Goal: Information Seeking & Learning: Check status

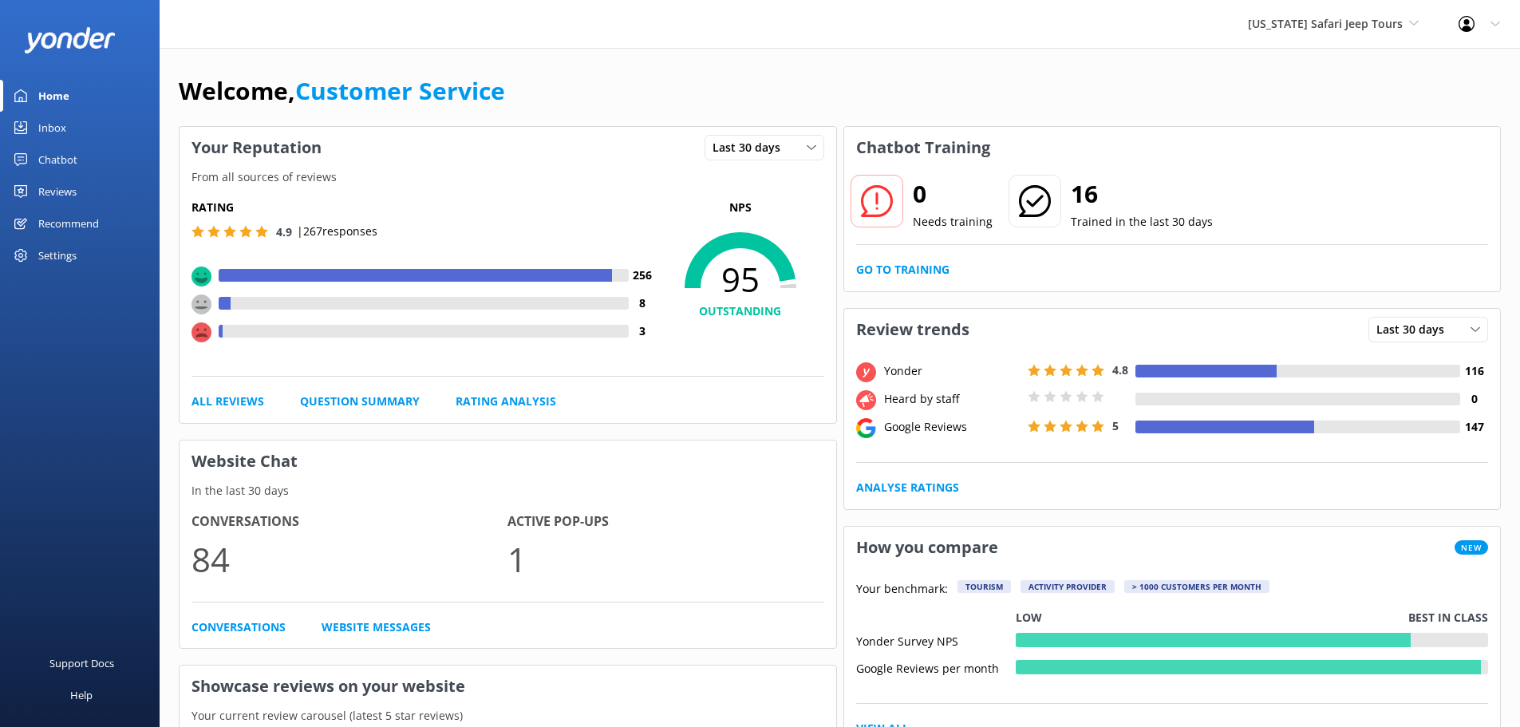
click at [60, 195] on div "Reviews" at bounding box center [57, 192] width 38 height 32
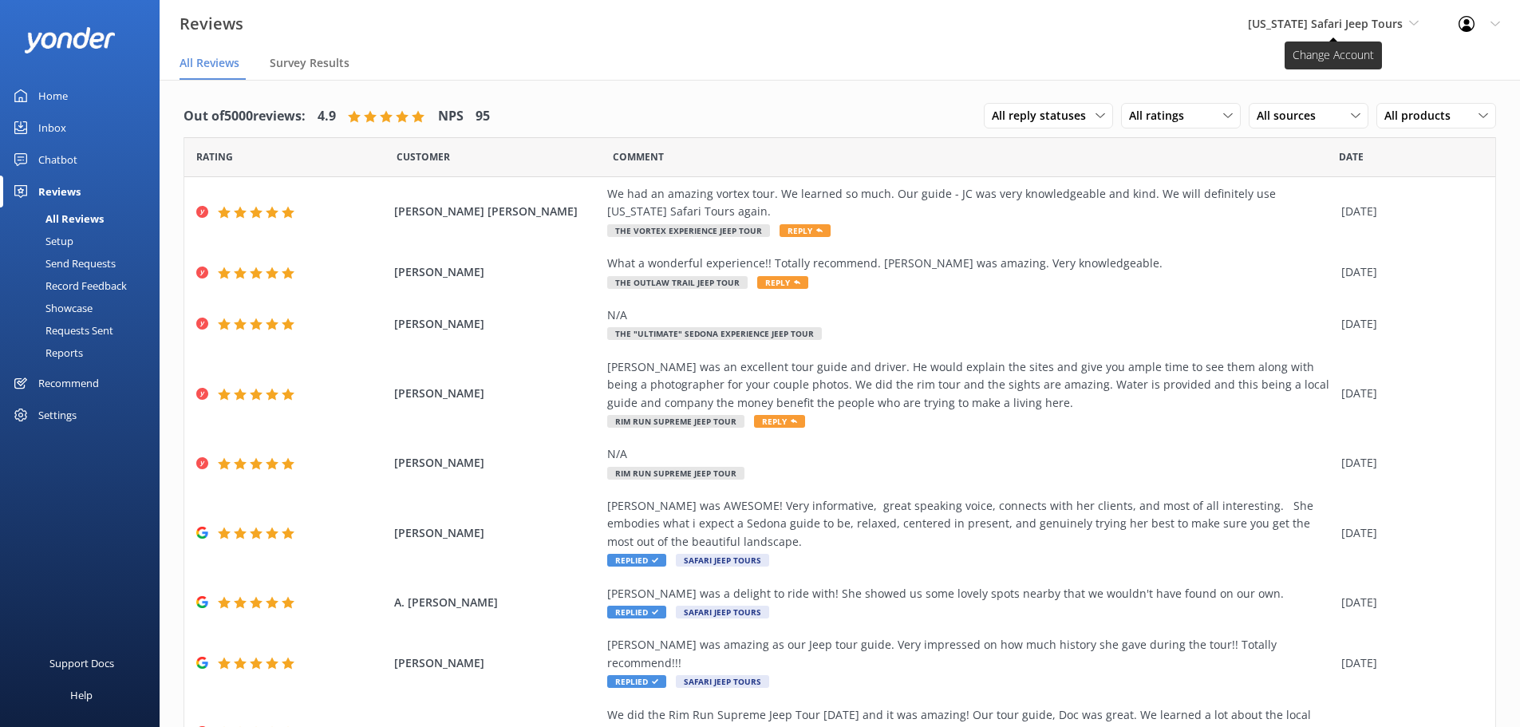
click at [1345, 26] on span "[US_STATE] Safari Jeep Tours" at bounding box center [1325, 23] width 155 height 15
